Goal: Browse casually

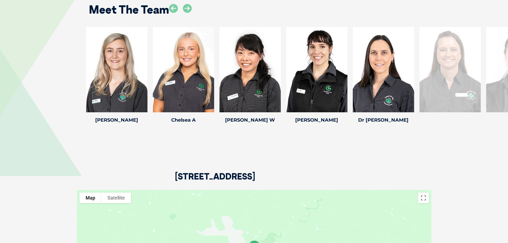
scroll to position [693, 0]
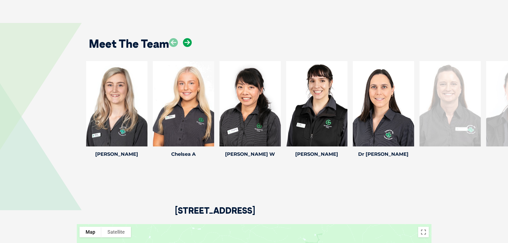
click at [185, 42] on icon at bounding box center [187, 42] width 9 height 9
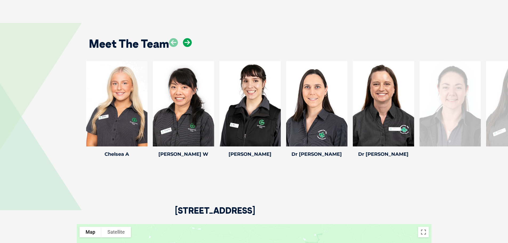
click at [185, 42] on icon at bounding box center [187, 42] width 9 height 9
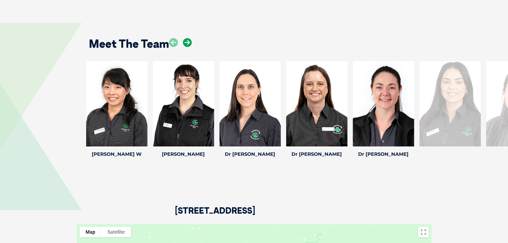
click at [185, 42] on icon at bounding box center [187, 42] width 9 height 9
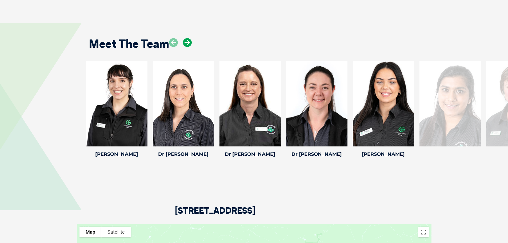
click at [185, 42] on icon at bounding box center [187, 42] width 9 height 9
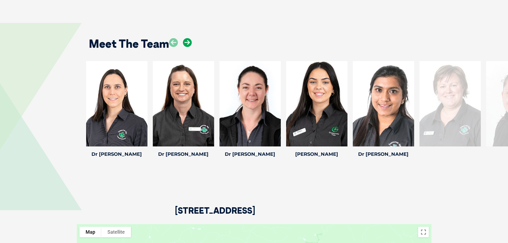
click at [185, 42] on icon at bounding box center [187, 42] width 9 height 9
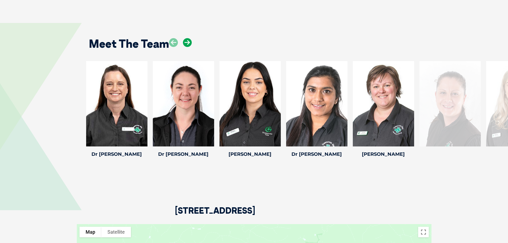
click at [185, 43] on icon at bounding box center [187, 42] width 9 height 9
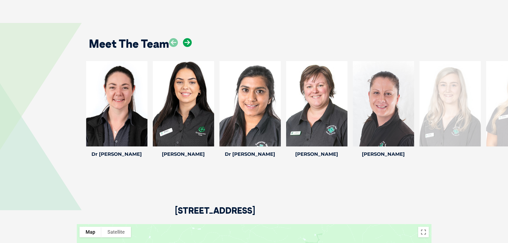
click at [185, 43] on icon at bounding box center [187, 42] width 9 height 9
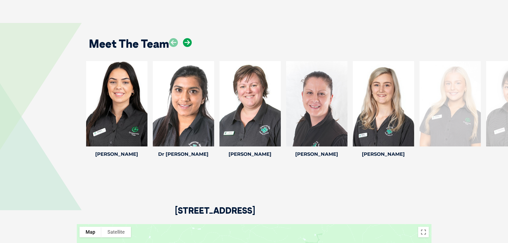
click at [185, 43] on icon at bounding box center [187, 42] width 9 height 9
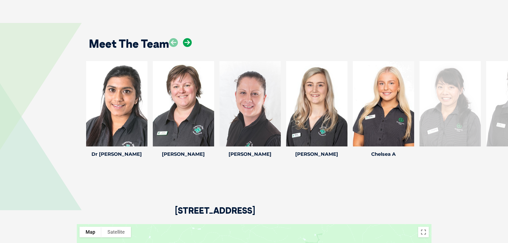
click at [185, 43] on icon at bounding box center [187, 42] width 9 height 9
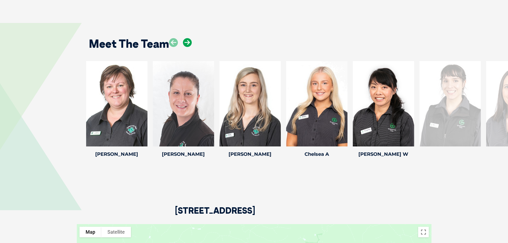
click at [185, 43] on icon at bounding box center [187, 42] width 9 height 9
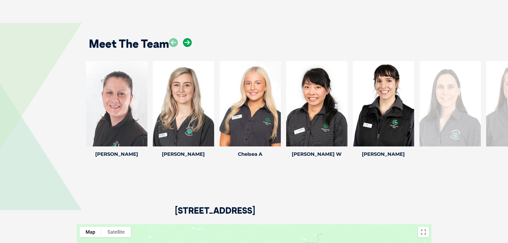
click at [185, 43] on icon at bounding box center [187, 42] width 9 height 9
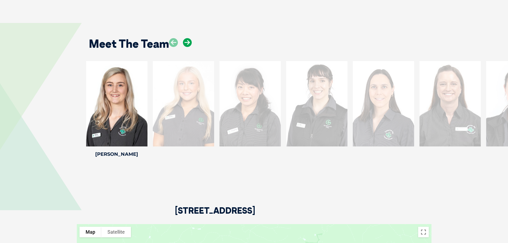
click at [185, 43] on icon at bounding box center [187, 42] width 9 height 9
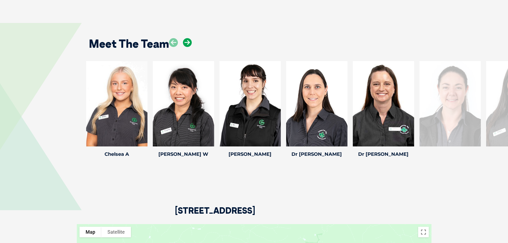
click at [185, 43] on icon at bounding box center [187, 42] width 9 height 9
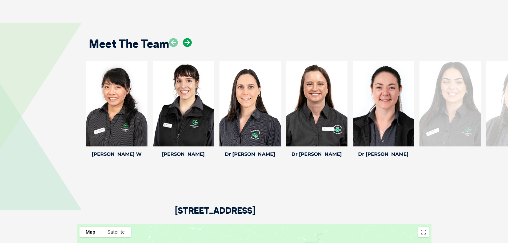
click at [185, 43] on icon at bounding box center [187, 42] width 9 height 9
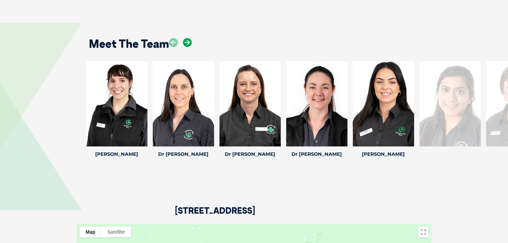
click at [185, 43] on icon at bounding box center [187, 42] width 9 height 9
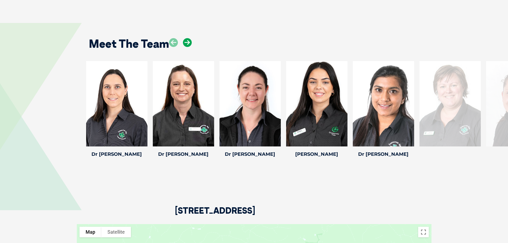
click at [185, 43] on icon at bounding box center [187, 42] width 9 height 9
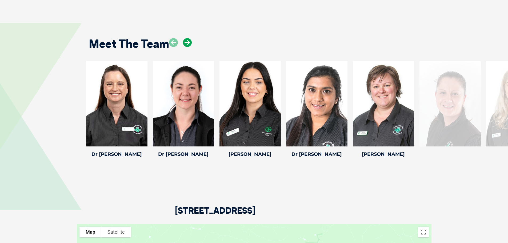
click at [185, 43] on icon at bounding box center [187, 42] width 9 height 9
